Goal: Information Seeking & Learning: Compare options

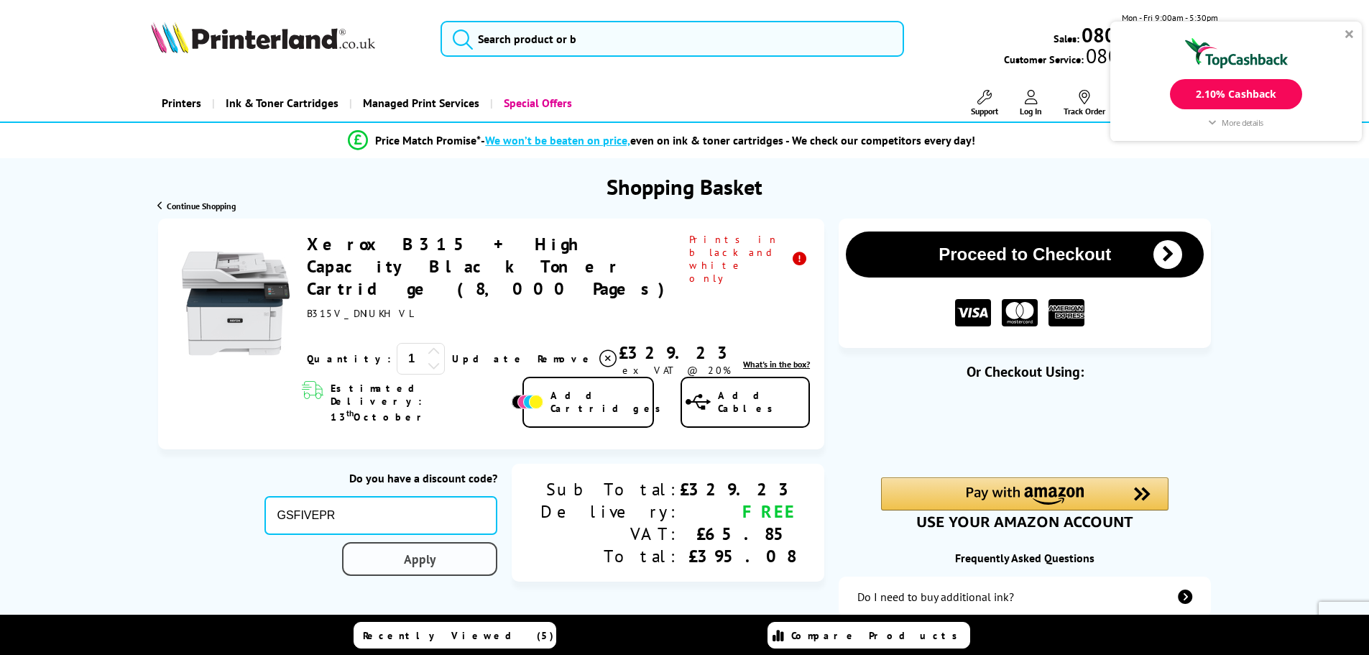
type input "GSFIVEPR"
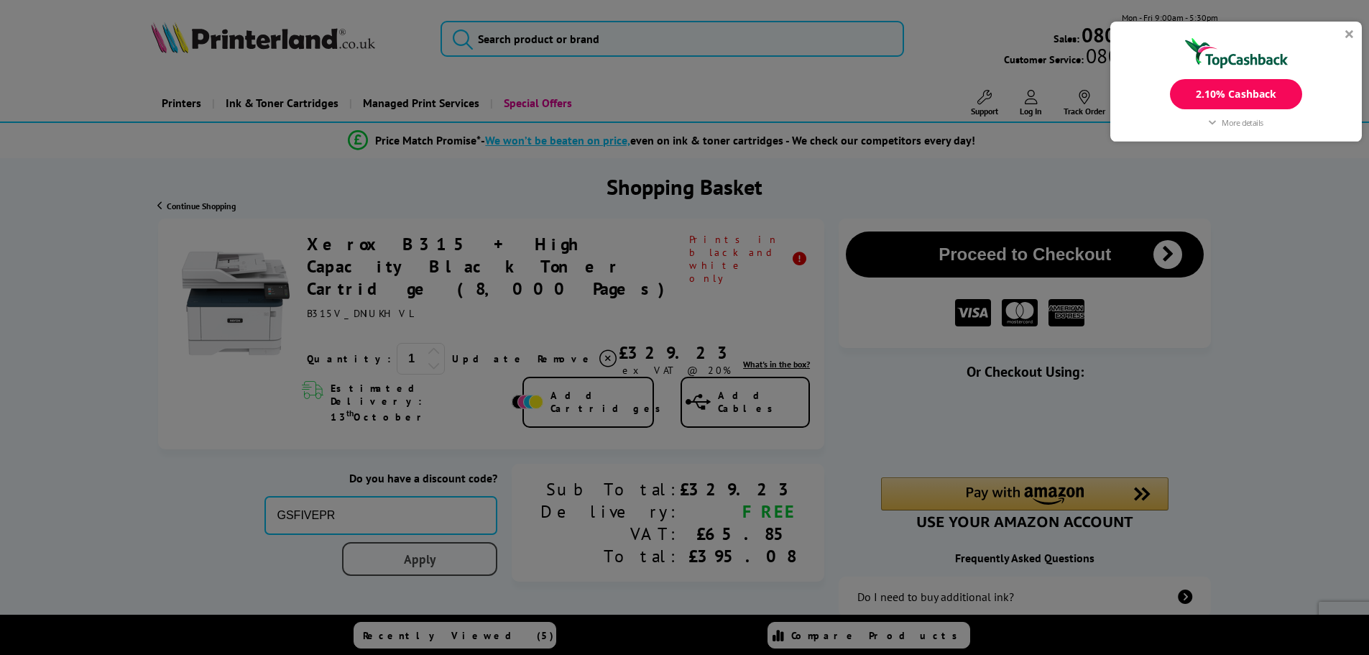
click at [484, 509] on div "Proceed to Checkout Shopping Basket 1 Update" at bounding box center [684, 495] width 1369 height 554
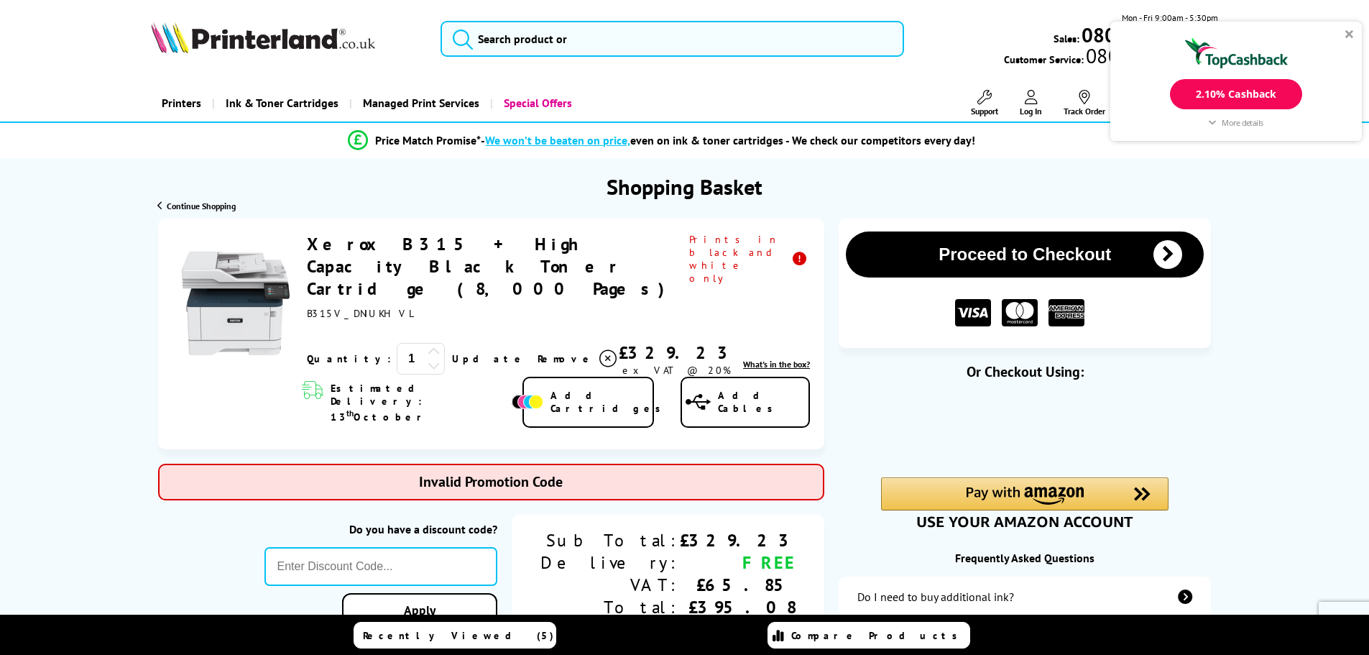
click at [374, 248] on link "Xerox B315 + High Capacity Black Toner Cartridge (8,000 Pages)" at bounding box center [490, 266] width 367 height 67
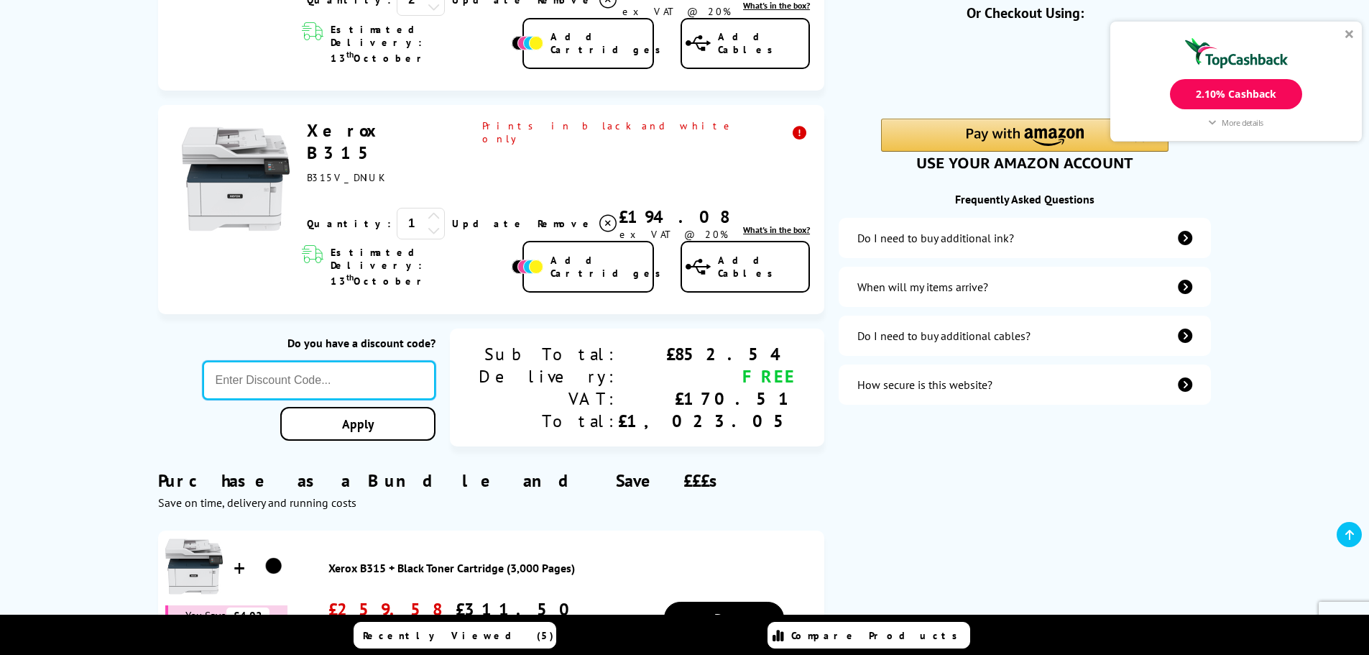
click at [436, 361] on input "text" at bounding box center [320, 380] width 234 height 39
paste input "GSFIVEPR"
type input "GSFIVEPR"
click at [466, 347] on div "Proceed to Checkout Shopping Basket 2 Update 1" at bounding box center [684, 454] width 1369 height 1190
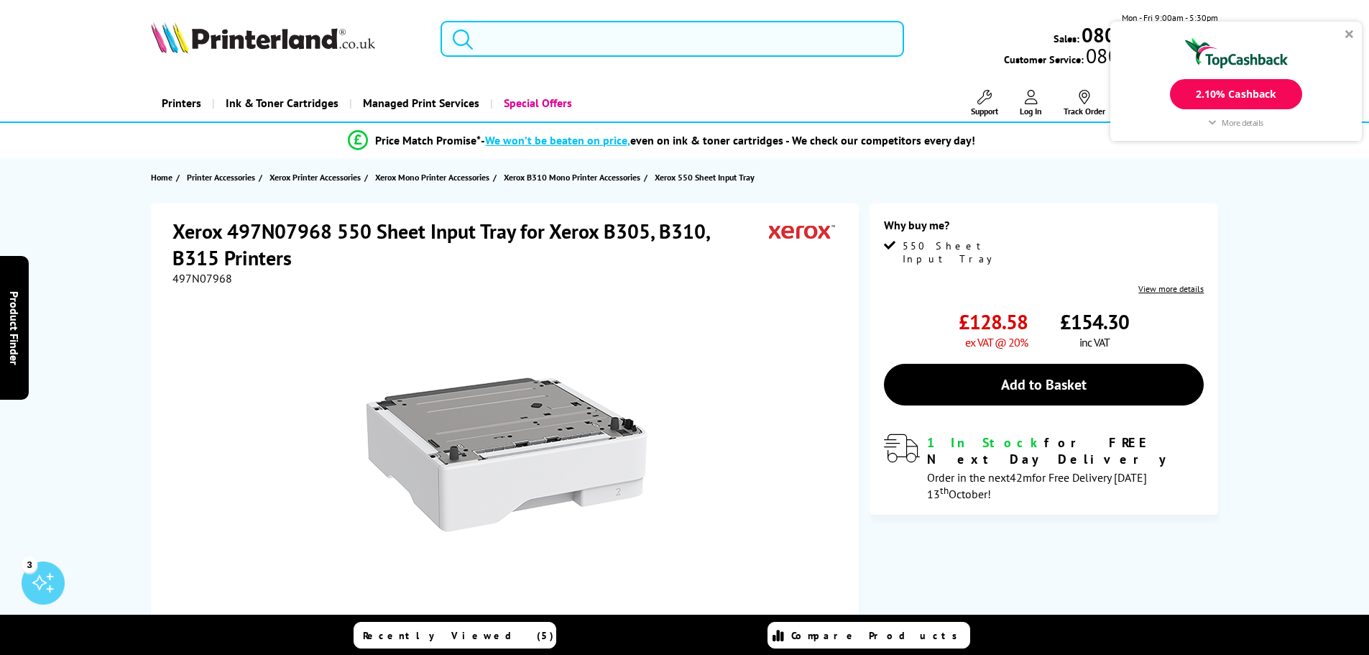
click at [611, 32] on input "search" at bounding box center [671, 39] width 463 height 36
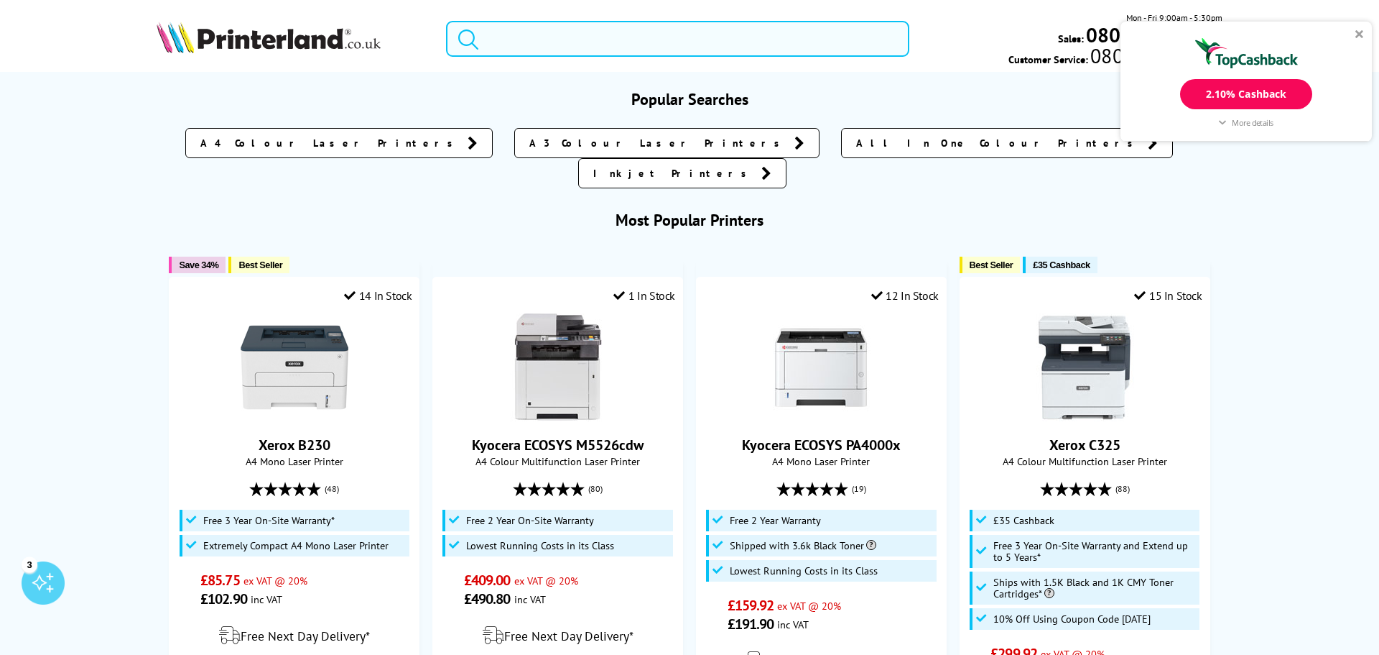
paste input "Xerox B315"
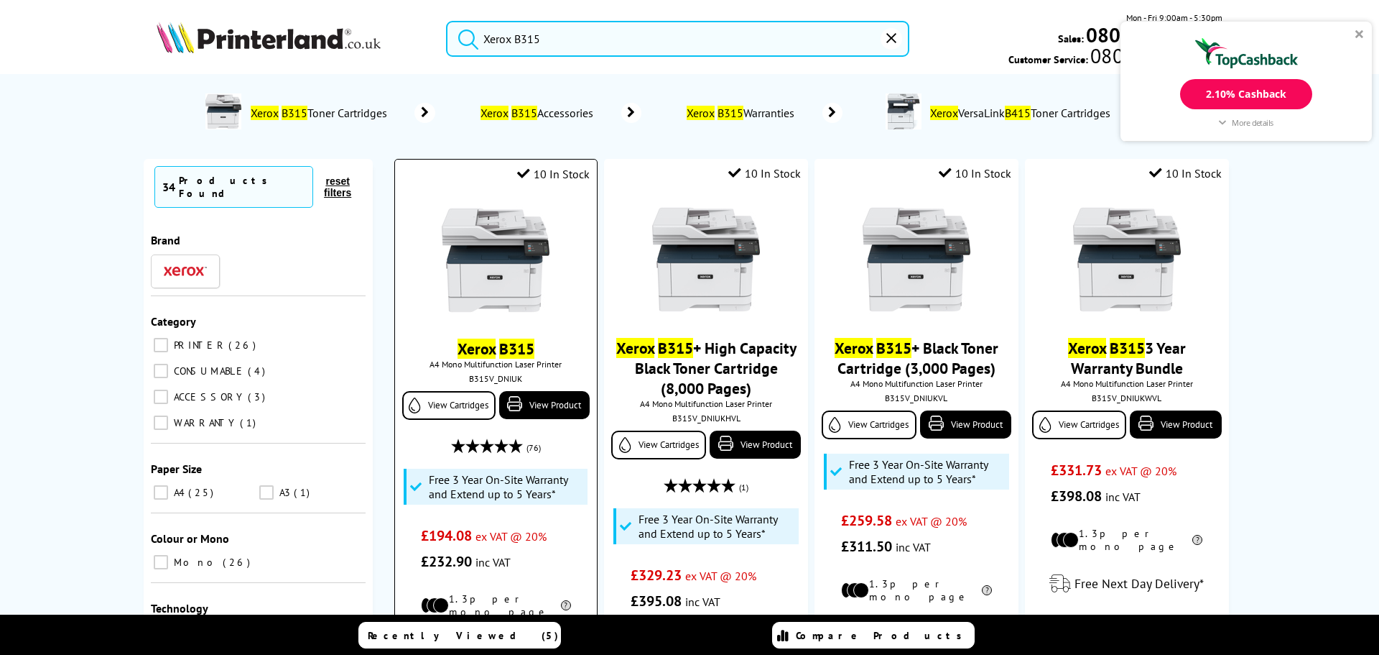
type input "Xerox B315"
click at [491, 347] on link "Xerox B315" at bounding box center [496, 348] width 77 height 20
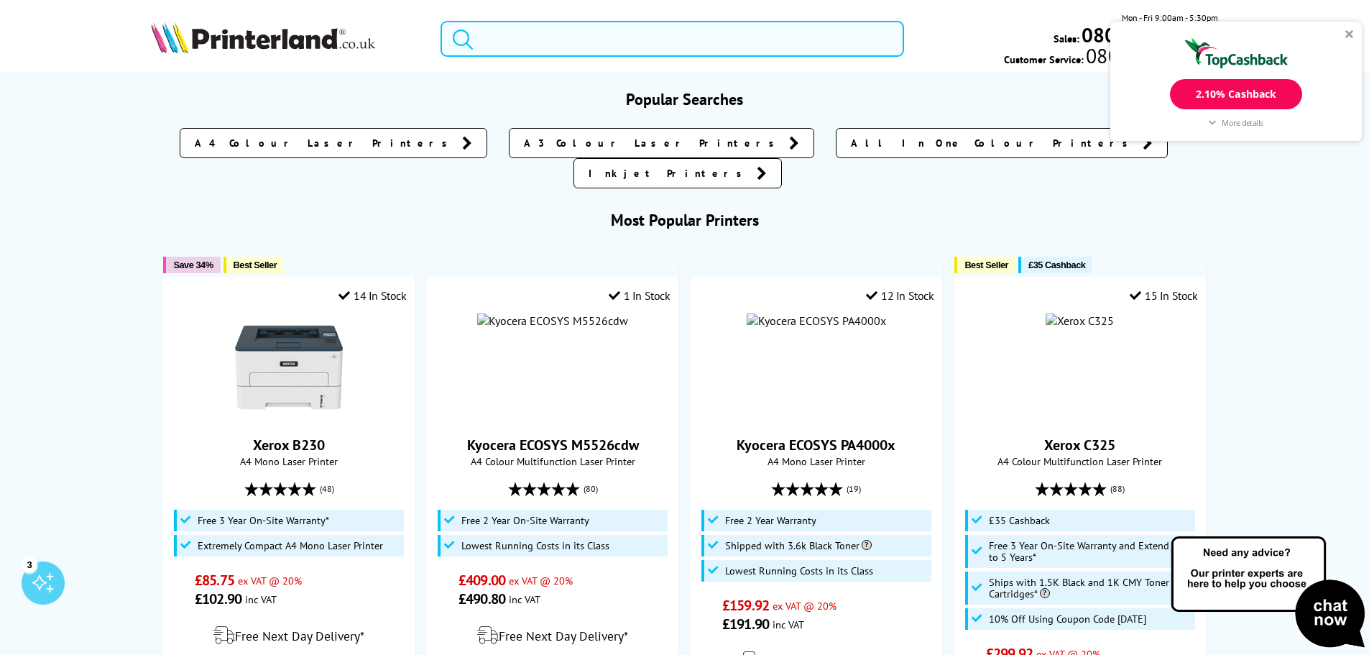
click at [504, 32] on input "search" at bounding box center [671, 39] width 463 height 36
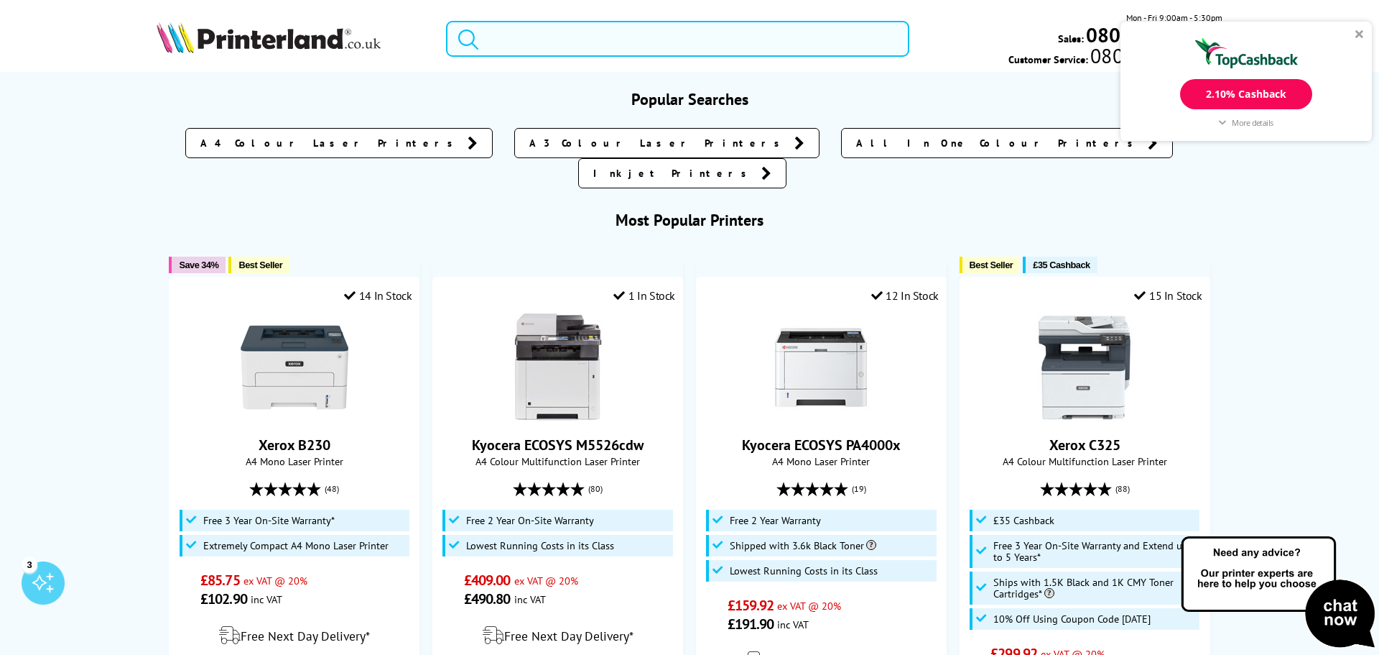
paste input "Xerox B315"
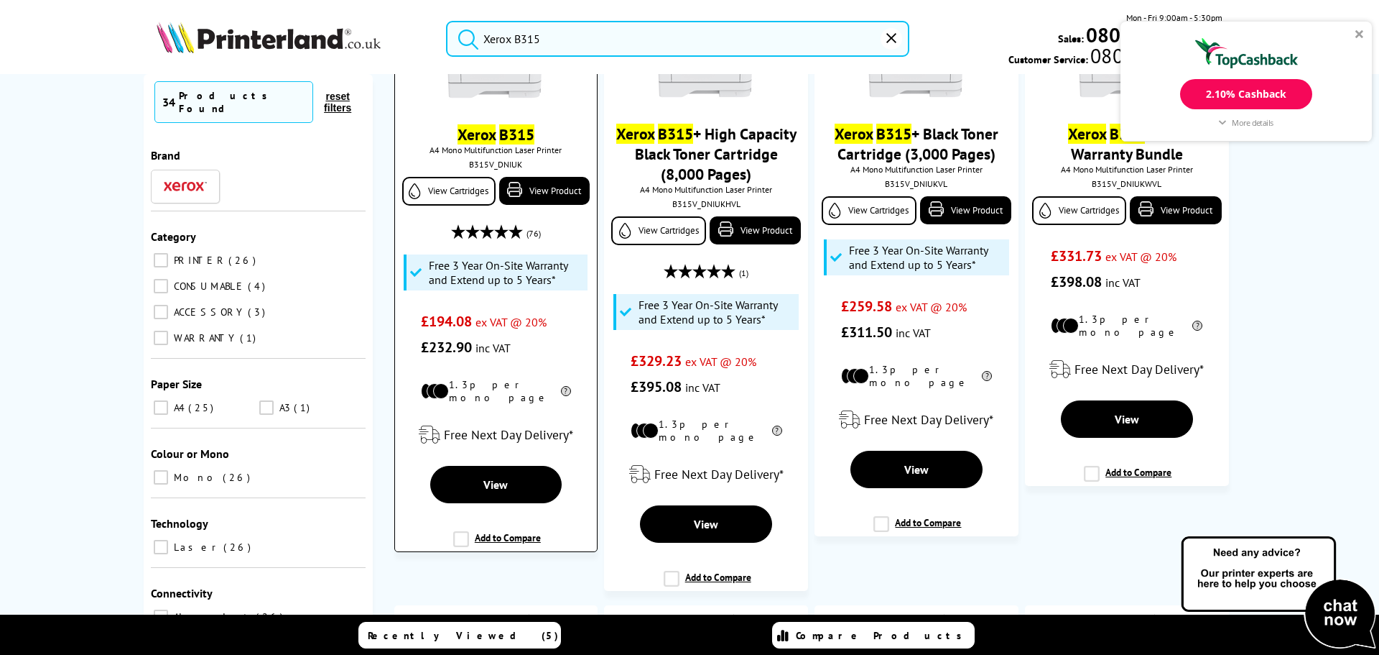
scroll to position [215, 0]
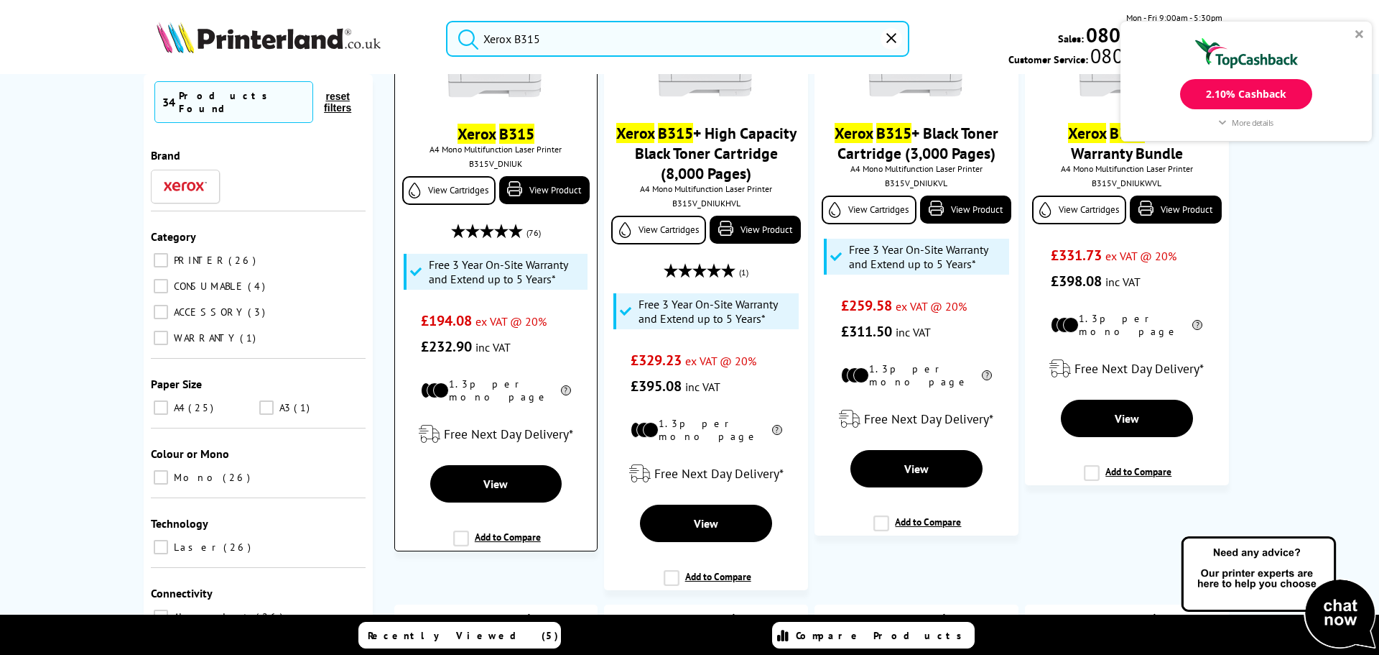
click at [454, 530] on label "Add to Compare" at bounding box center [497, 543] width 88 height 27
click at [0, 0] on input "Add to Compare" at bounding box center [0, 0] width 0 height 0
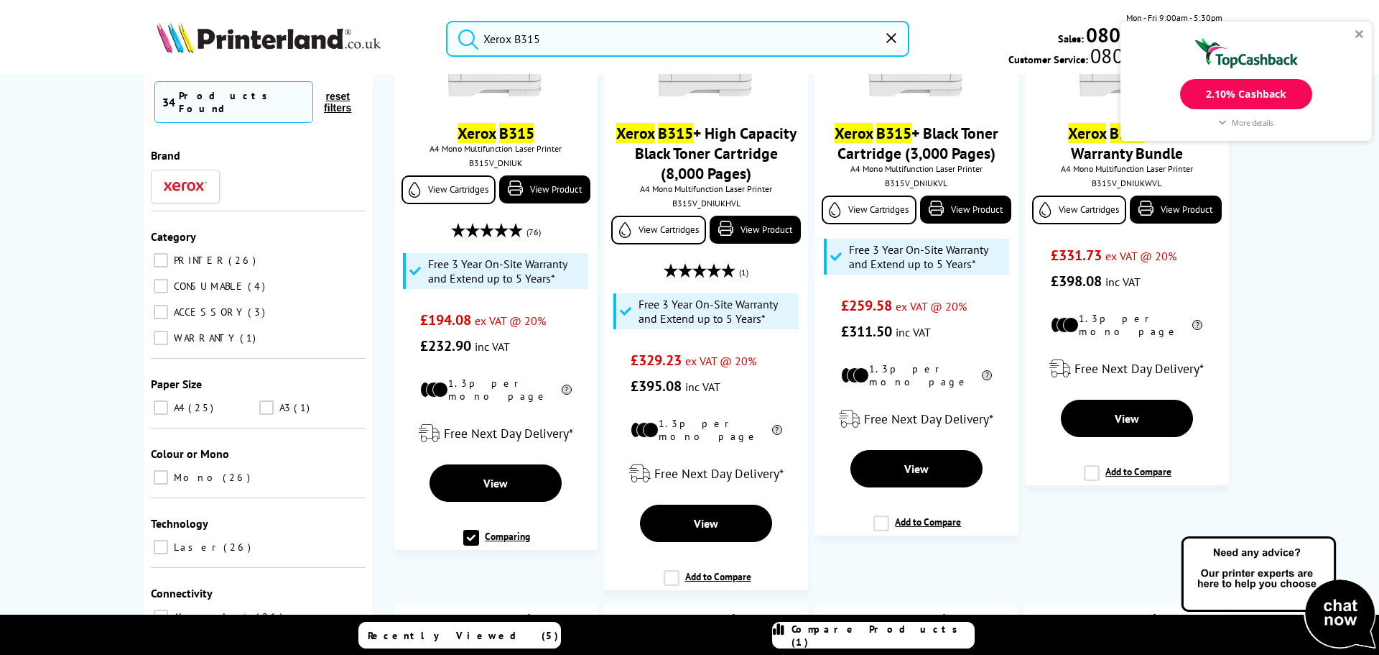
click at [556, 37] on input "Xerox B315" at bounding box center [677, 39] width 463 height 36
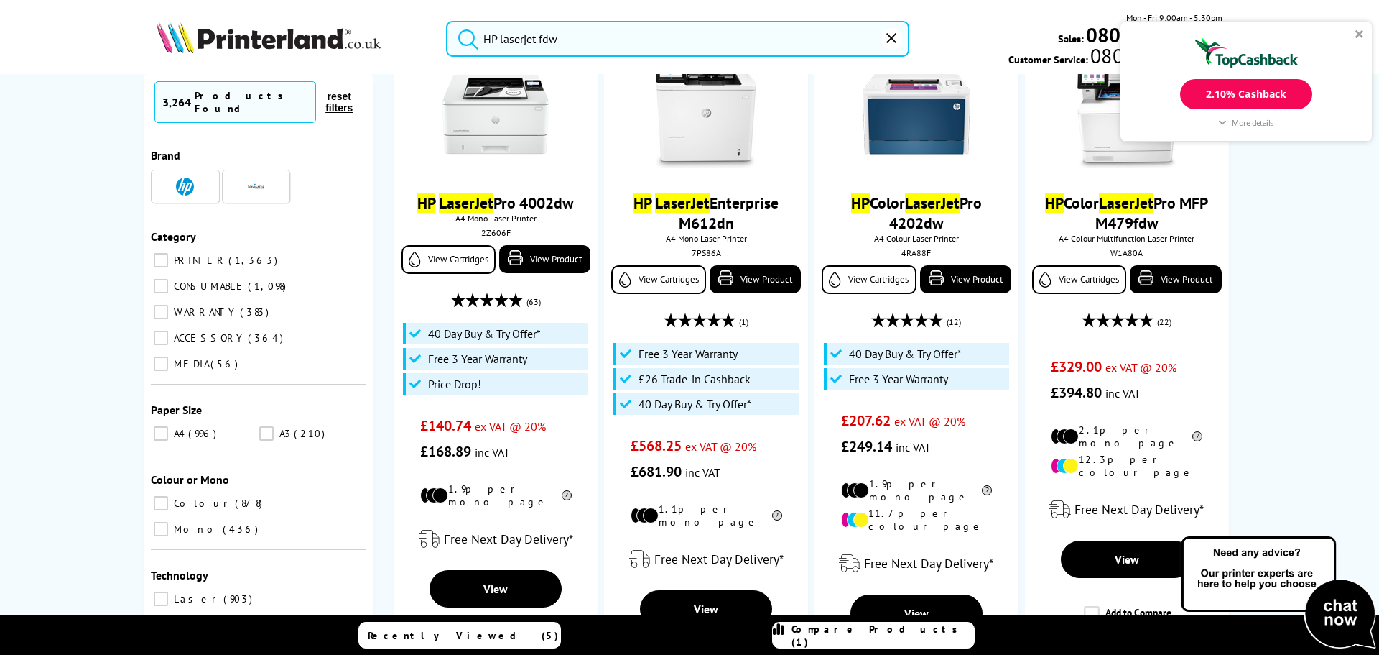
scroll to position [863, 0]
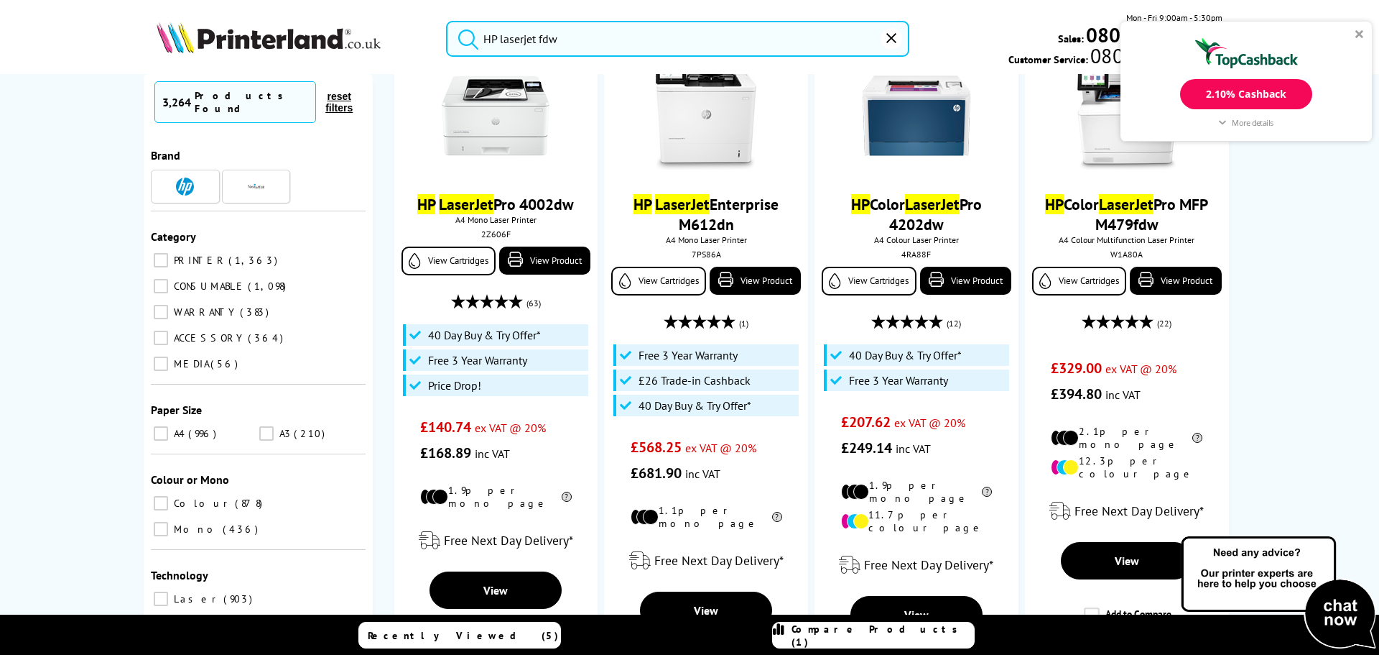
drag, startPoint x: 570, startPoint y: 42, endPoint x: 540, endPoint y: 44, distance: 30.2
click at [540, 44] on input "HP laserjet fdw" at bounding box center [677, 39] width 463 height 36
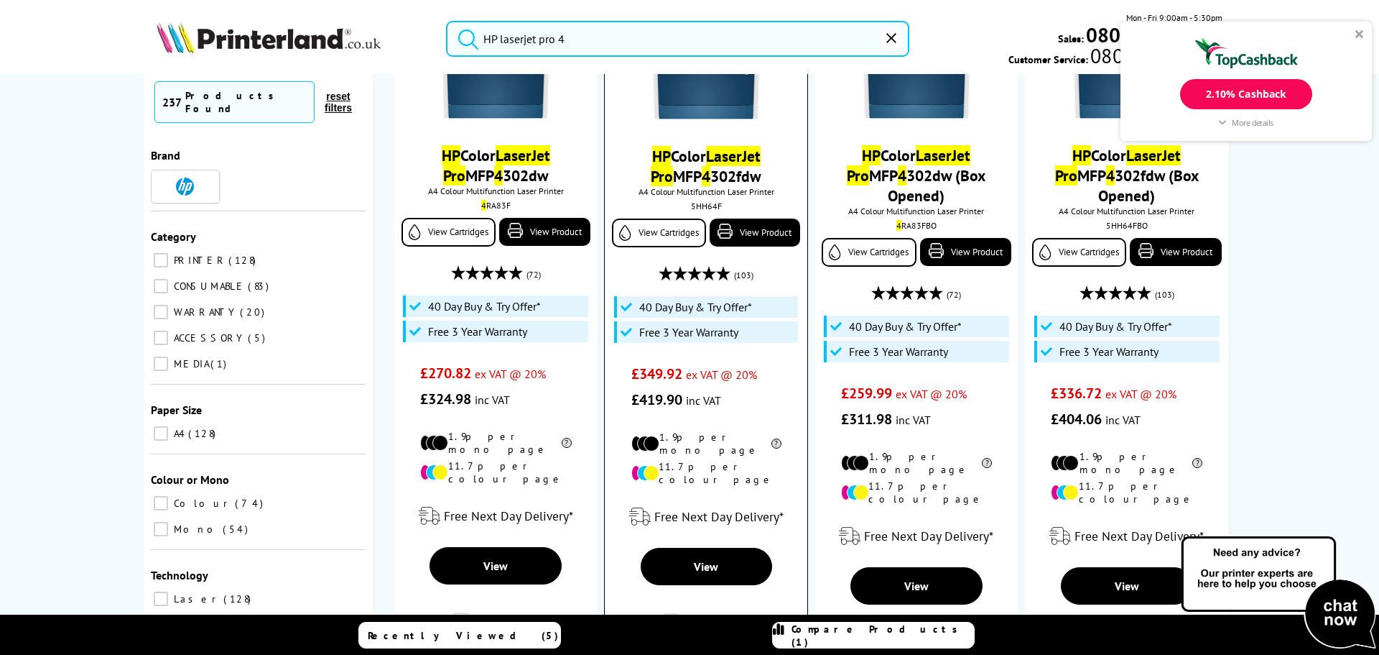
scroll to position [2298, 0]
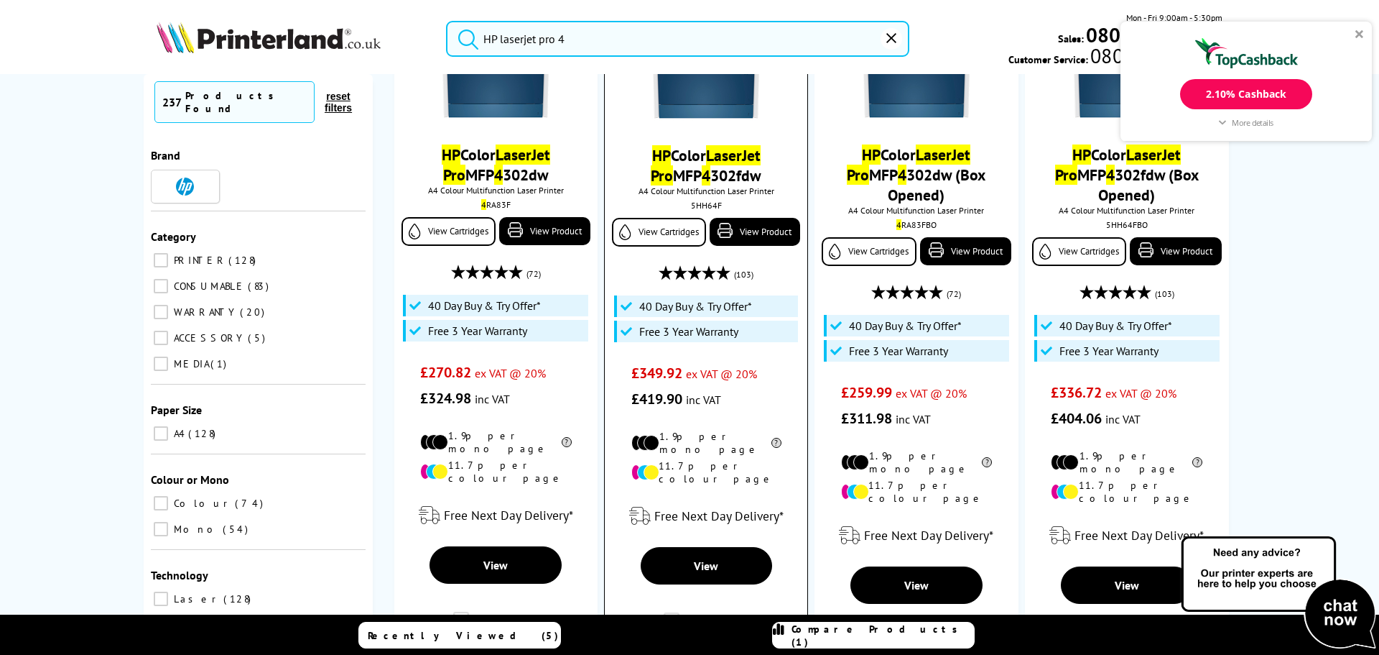
type input "HP laserjet pro 4"
click at [666, 612] on label "Add to Compare" at bounding box center [708, 625] width 88 height 27
click at [0, 0] on input "Add to Compare" at bounding box center [0, 0] width 0 height 0
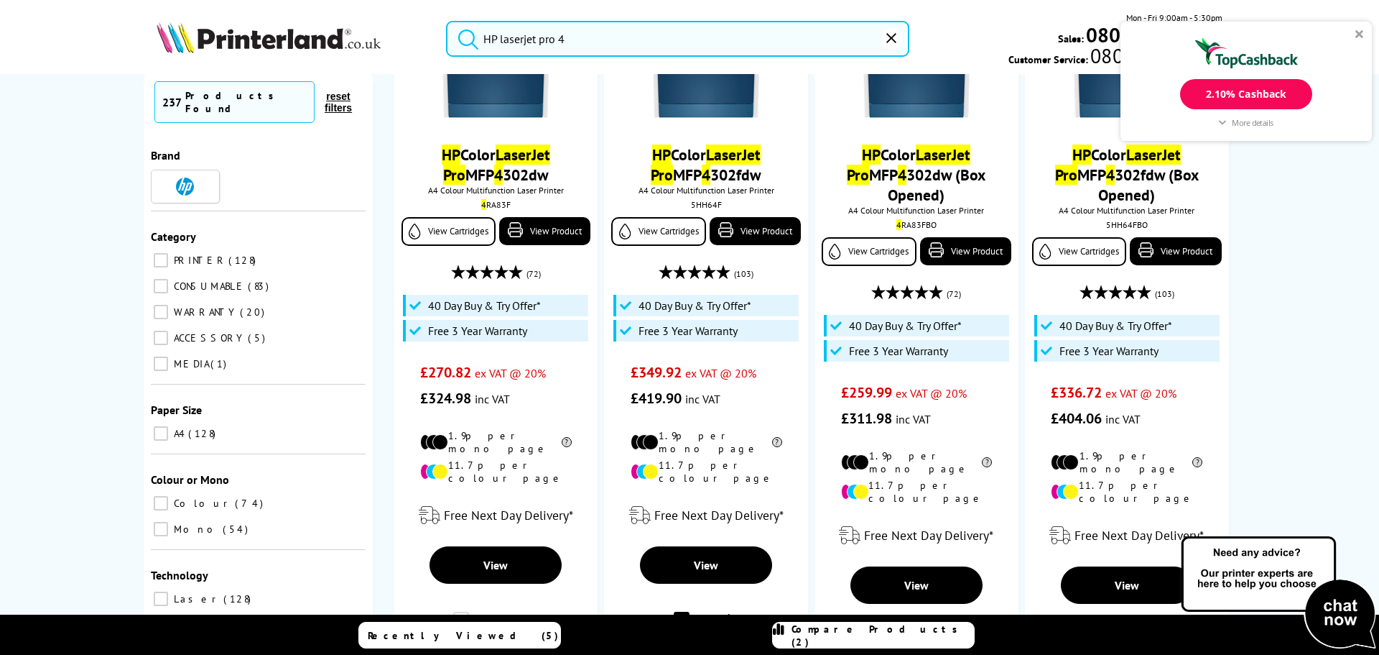
click at [838, 643] on link "Compare Products (2)" at bounding box center [873, 634] width 203 height 27
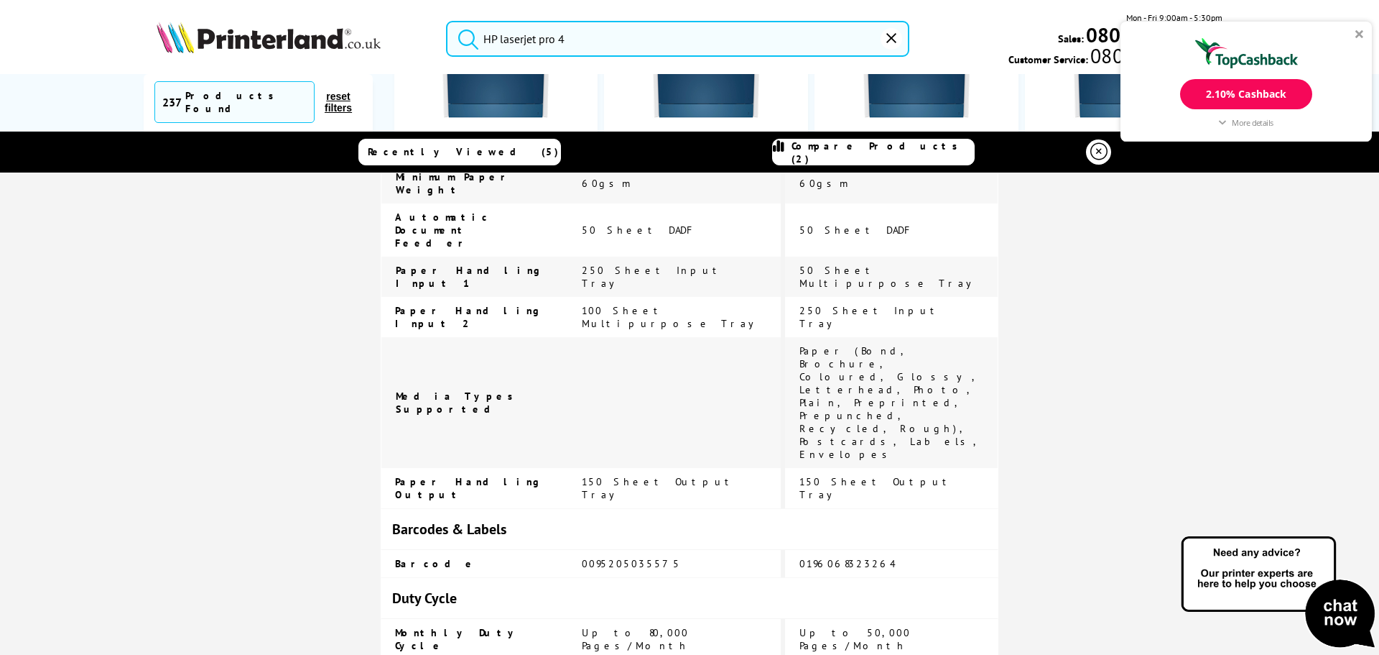
scroll to position [0, 0]
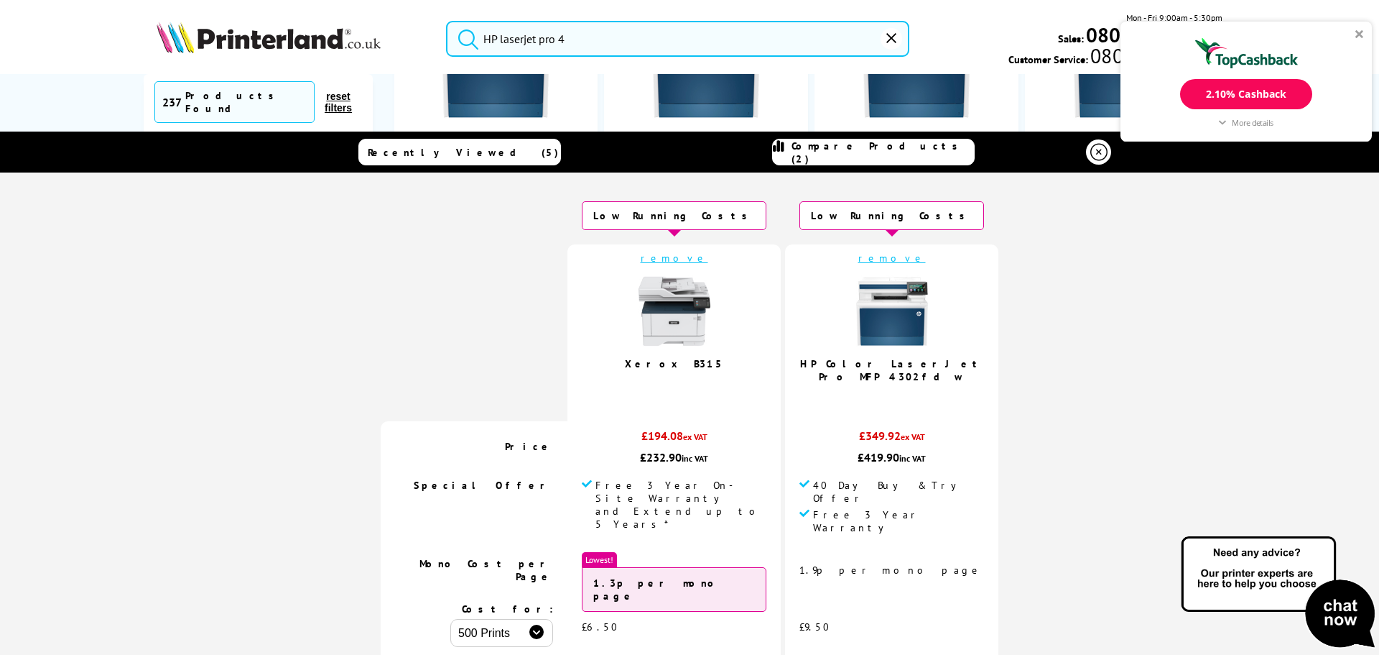
click at [863, 332] on img at bounding box center [892, 311] width 72 height 72
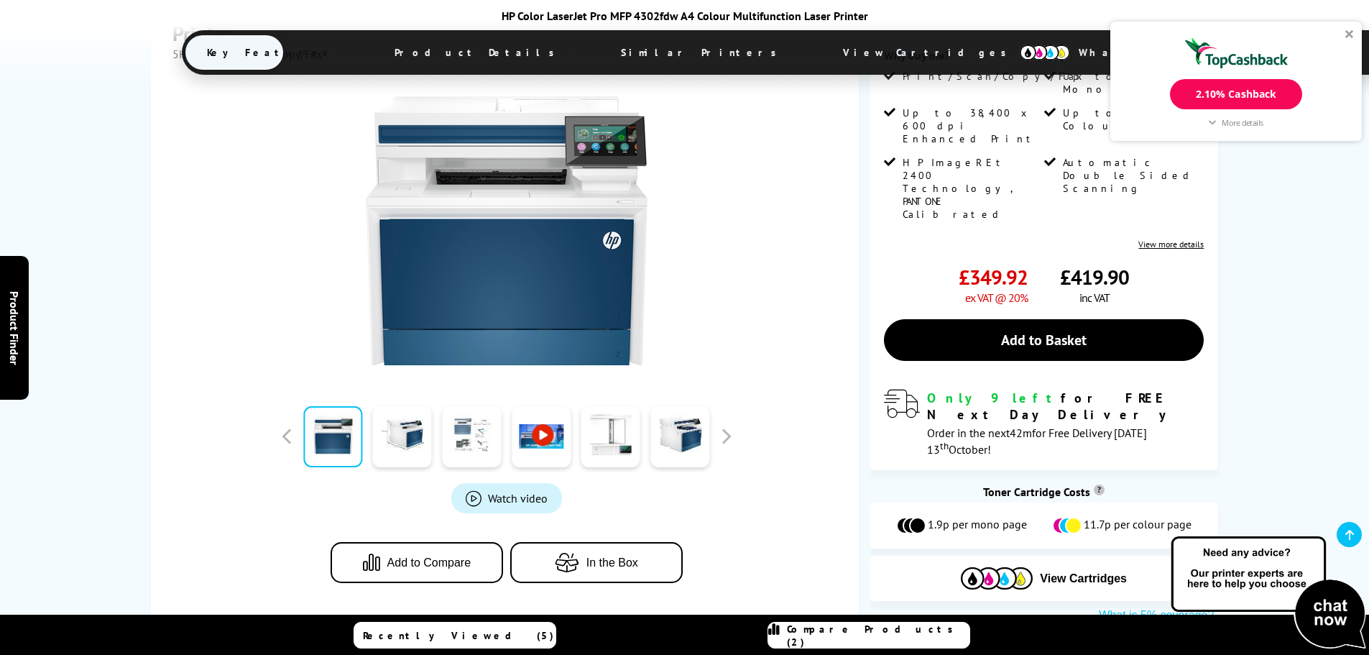
click at [458, 428] on link at bounding box center [471, 436] width 59 height 61
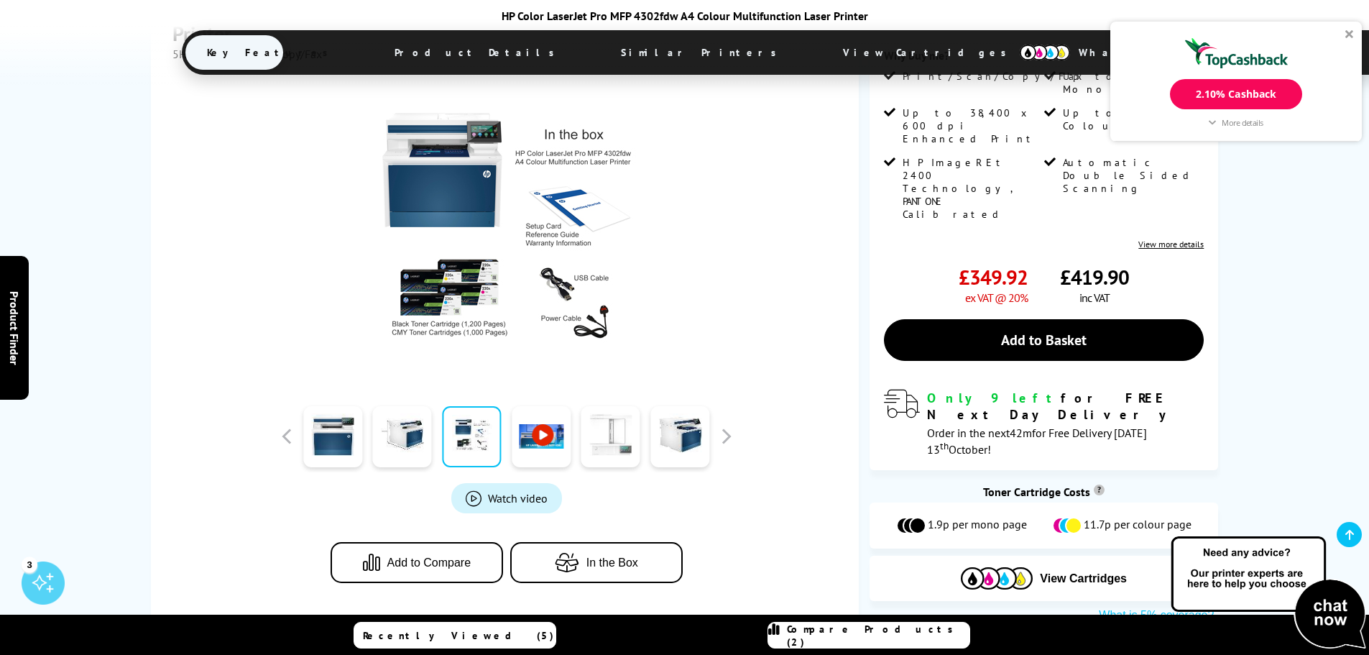
click at [628, 433] on link at bounding box center [610, 436] width 59 height 61
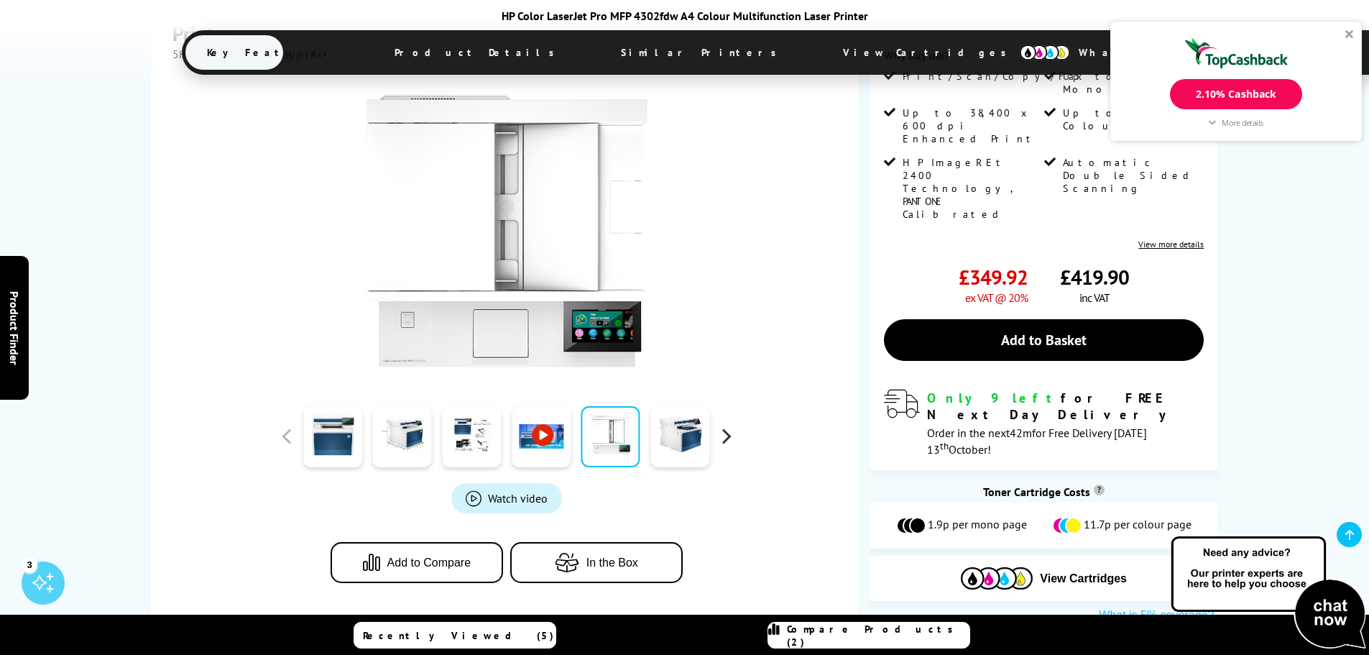
click at [725, 425] on button "button" at bounding box center [726, 436] width 22 height 22
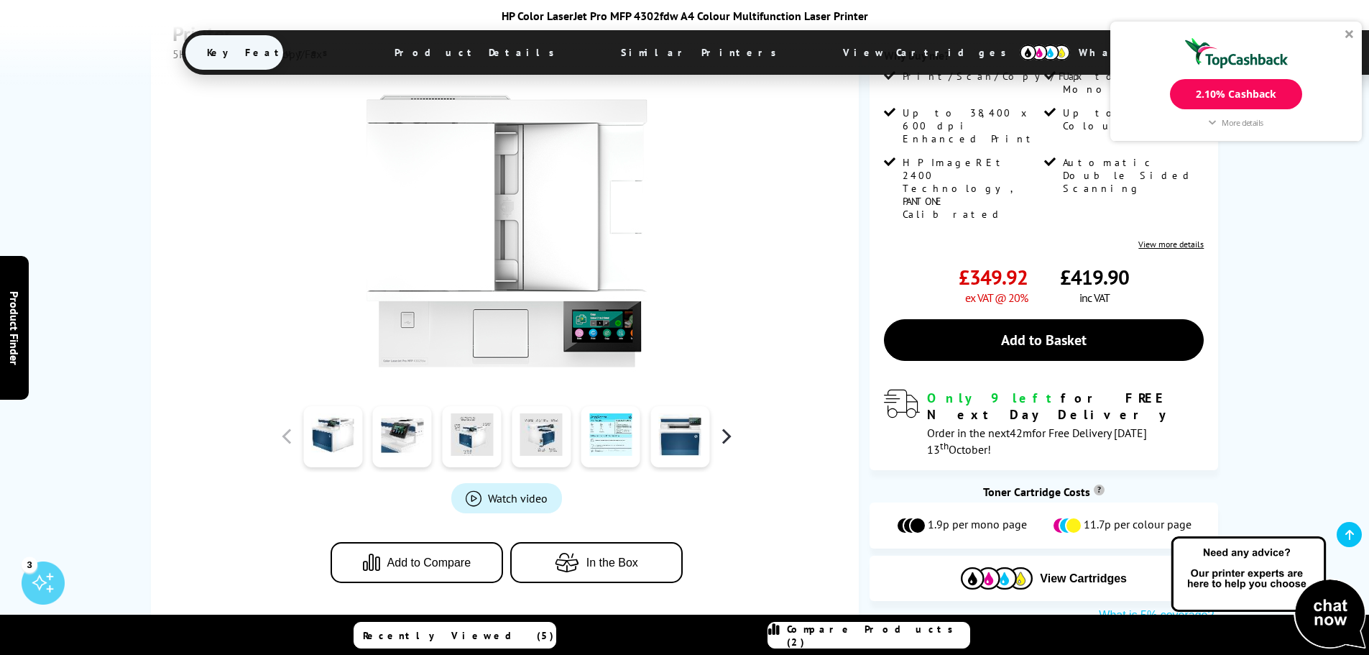
click at [721, 425] on button "button" at bounding box center [726, 436] width 22 height 22
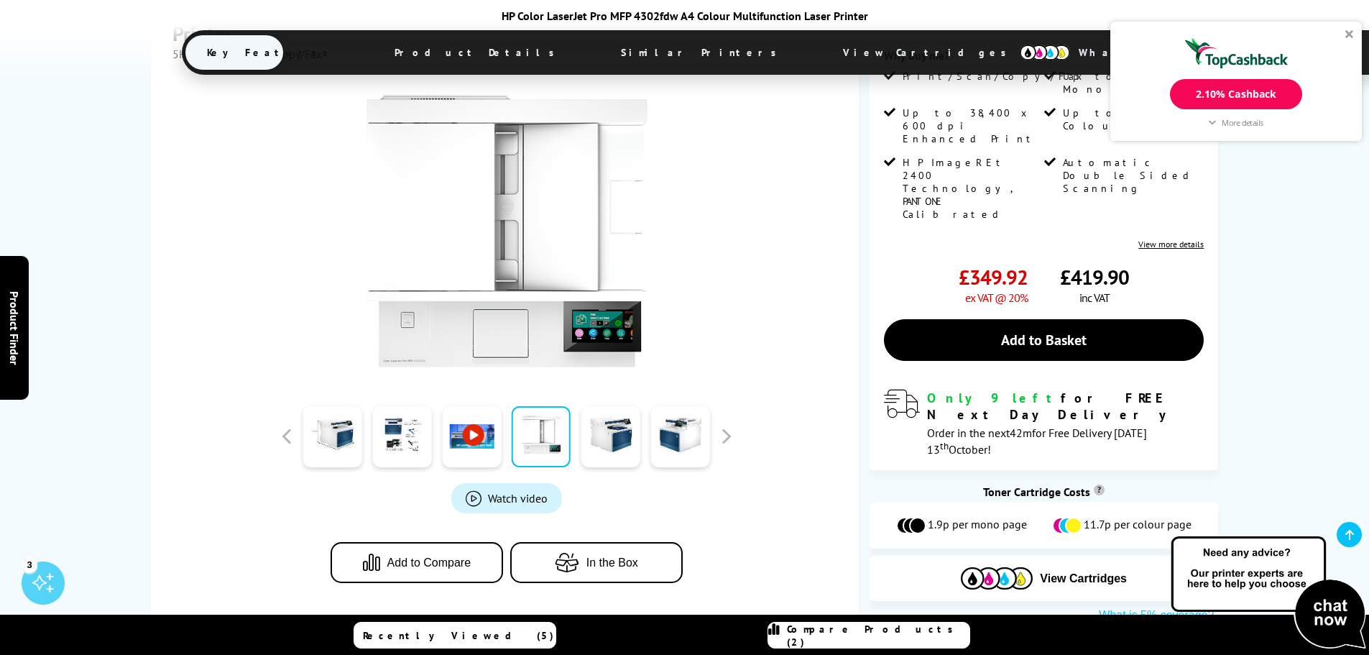
click at [821, 45] on span "View Cartridges" at bounding box center [931, 52] width 220 height 37
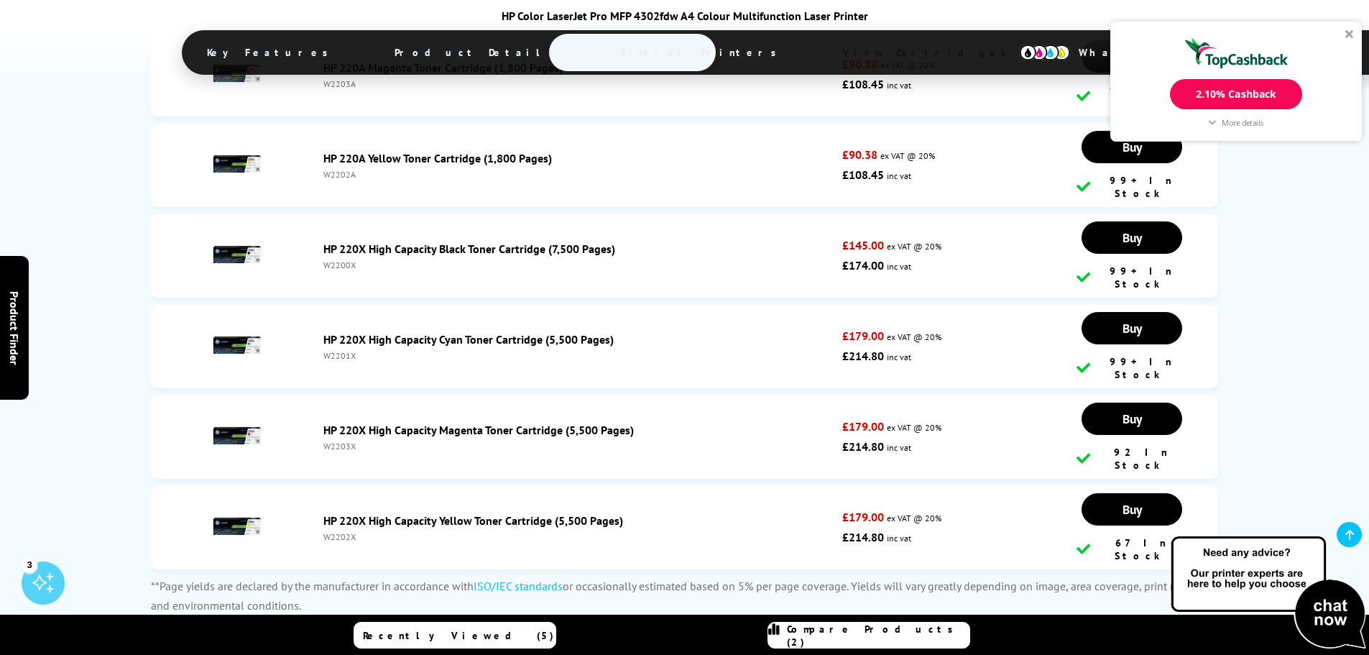
scroll to position [5295, 0]
